Goal: Information Seeking & Learning: Learn about a topic

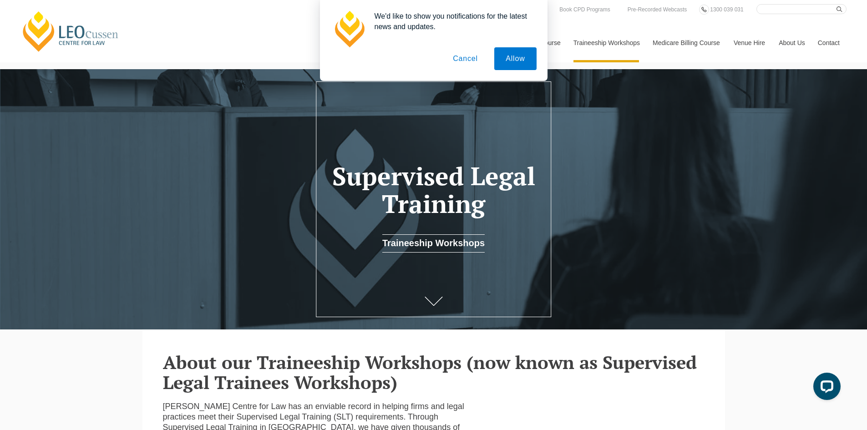
click at [477, 57] on button "Cancel" at bounding box center [466, 58] width 48 height 23
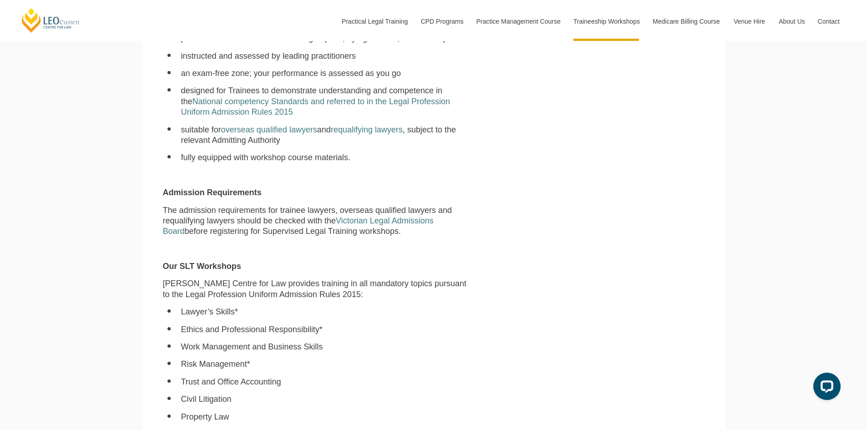
scroll to position [144, 0]
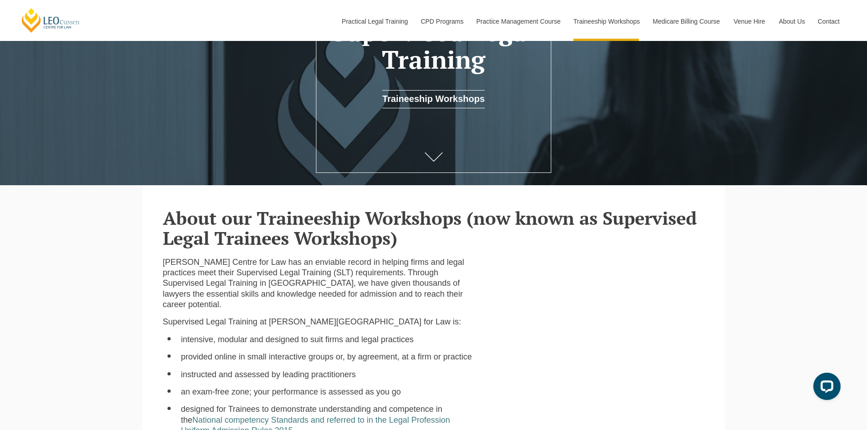
click at [441, 104] on link "Traineeship Workshops" at bounding box center [434, 99] width 102 height 18
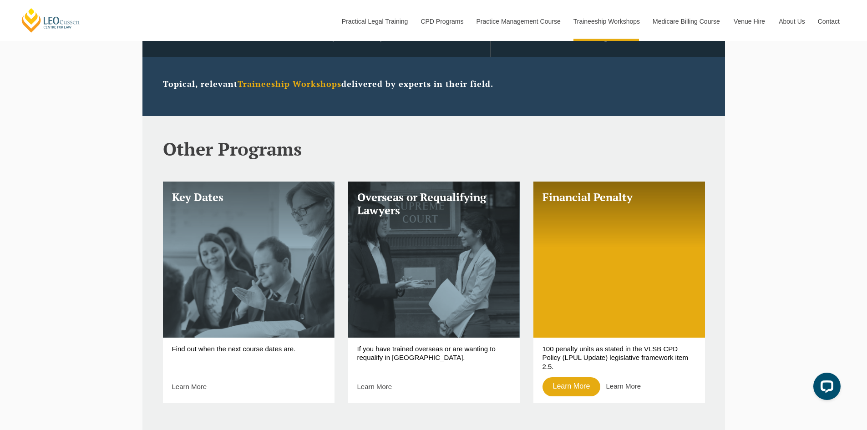
scroll to position [319, 0]
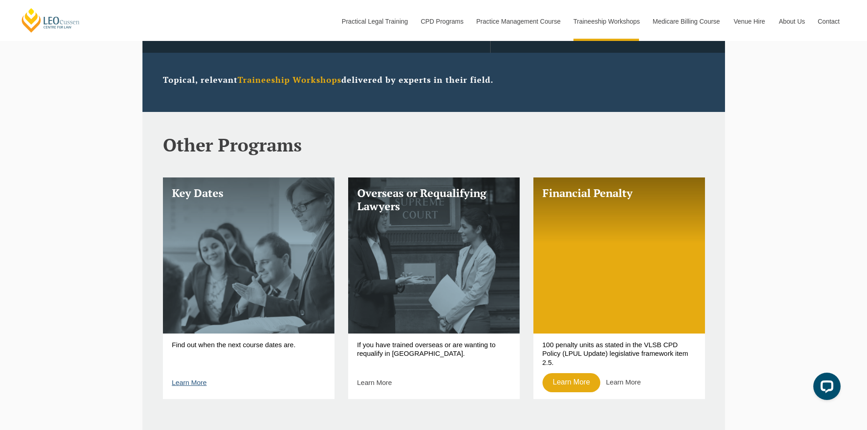
click at [190, 387] on link "Learn More" at bounding box center [189, 383] width 35 height 8
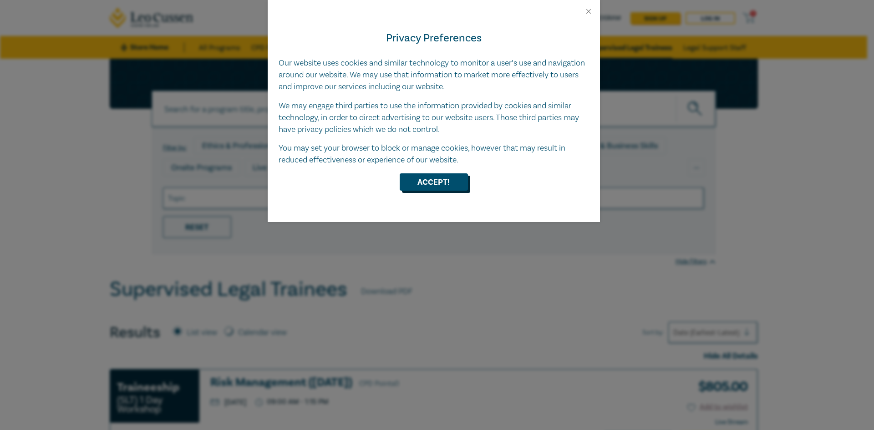
click at [410, 177] on button "Accept!" at bounding box center [434, 181] width 68 height 17
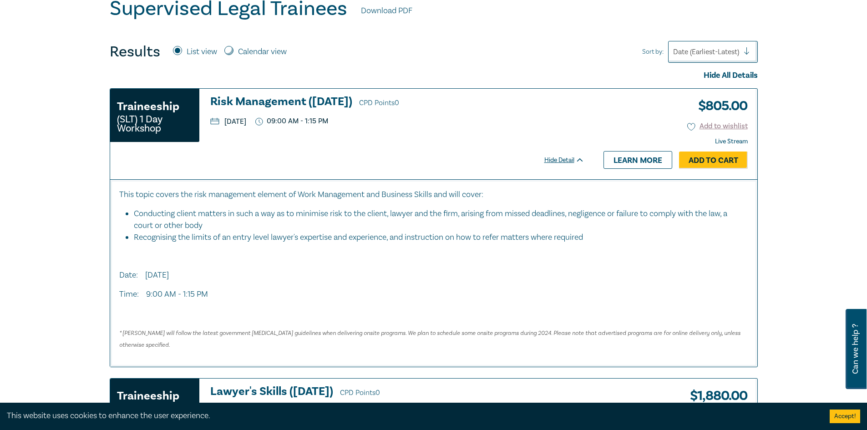
scroll to position [273, 0]
